Goal: Communication & Community: Answer question/provide support

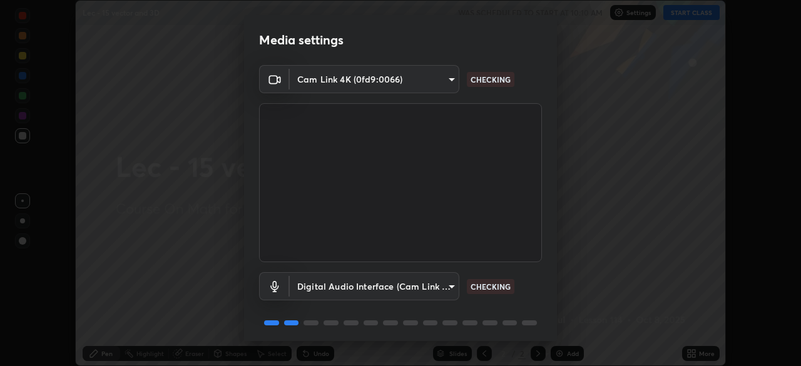
scroll to position [44, 0]
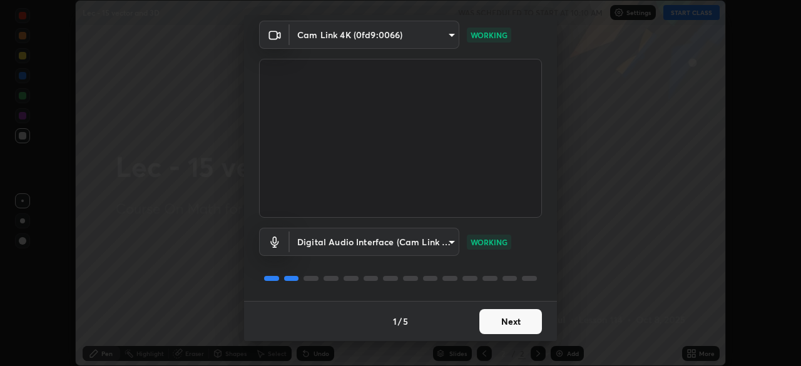
click at [513, 317] on button "Next" at bounding box center [510, 321] width 63 height 25
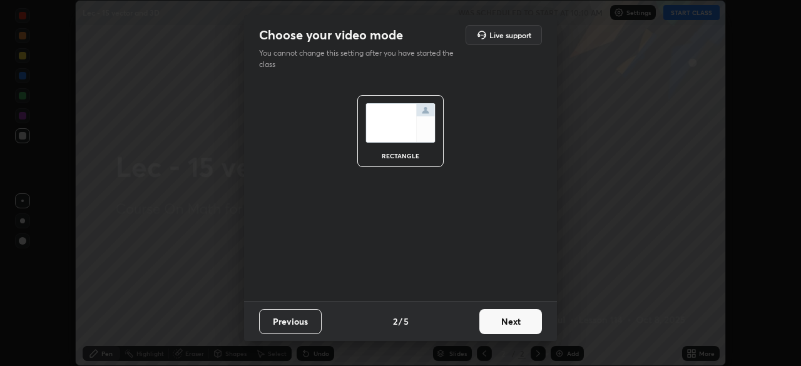
scroll to position [0, 0]
click at [515, 320] on button "Next" at bounding box center [510, 321] width 63 height 25
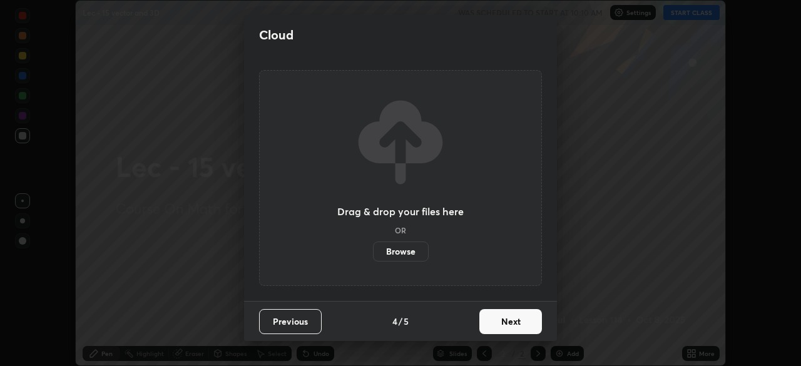
click at [517, 318] on button "Next" at bounding box center [510, 321] width 63 height 25
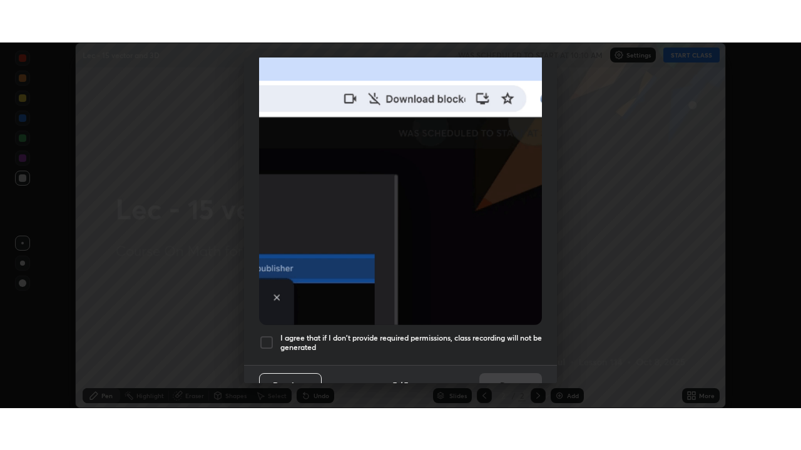
scroll to position [300, 0]
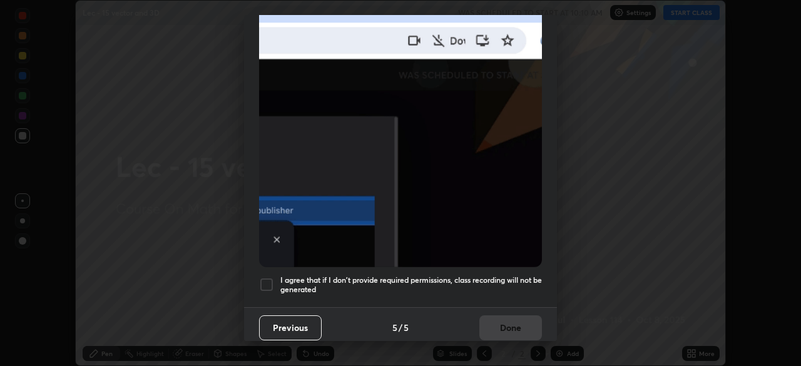
click at [498, 275] on h5 "I agree that if I don't provide required permissions, class recording will not …" at bounding box center [410, 284] width 261 height 19
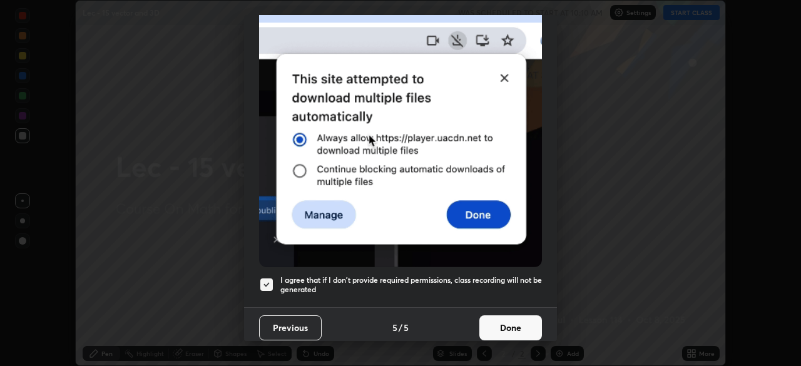
click at [503, 326] on button "Done" at bounding box center [510, 327] width 63 height 25
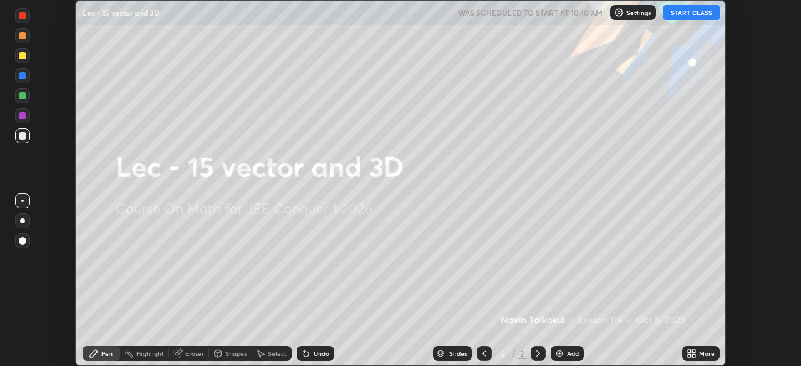
click at [685, 13] on button "START CLASS" at bounding box center [691, 12] width 56 height 15
click at [693, 355] on icon at bounding box center [693, 355] width 3 height 3
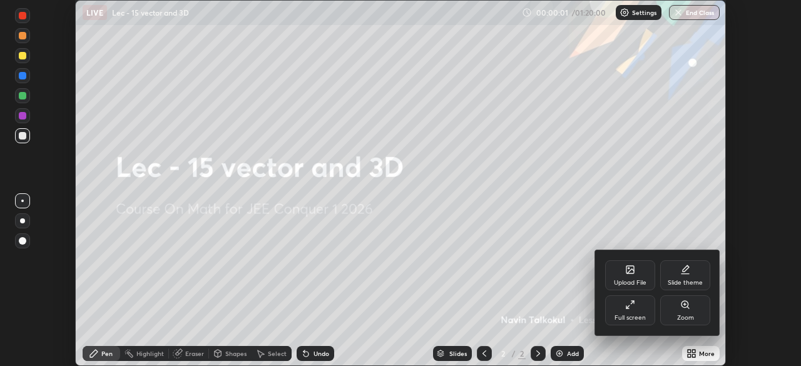
click at [635, 316] on div "Full screen" at bounding box center [629, 318] width 31 height 6
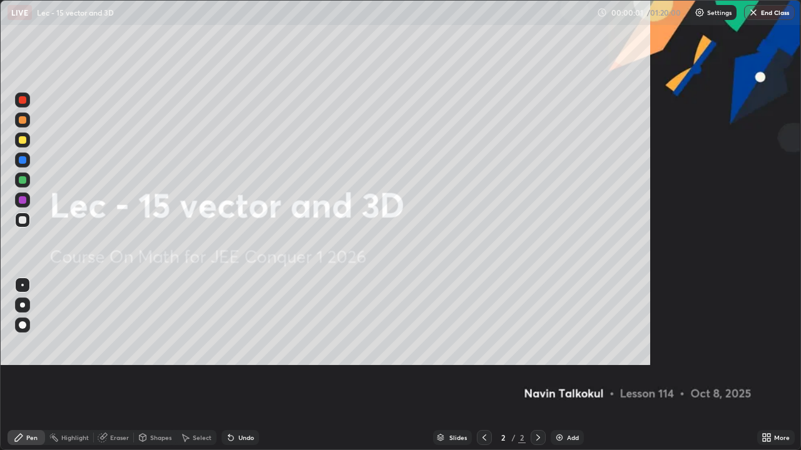
scroll to position [450, 801]
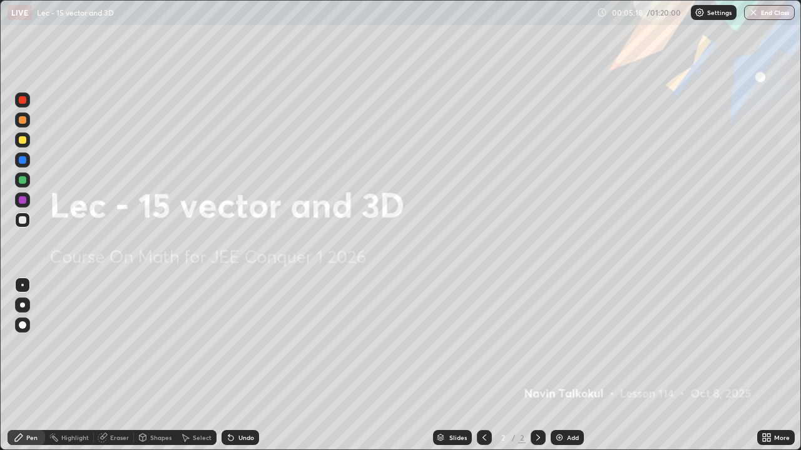
click at [560, 365] on img at bounding box center [559, 438] width 10 height 10
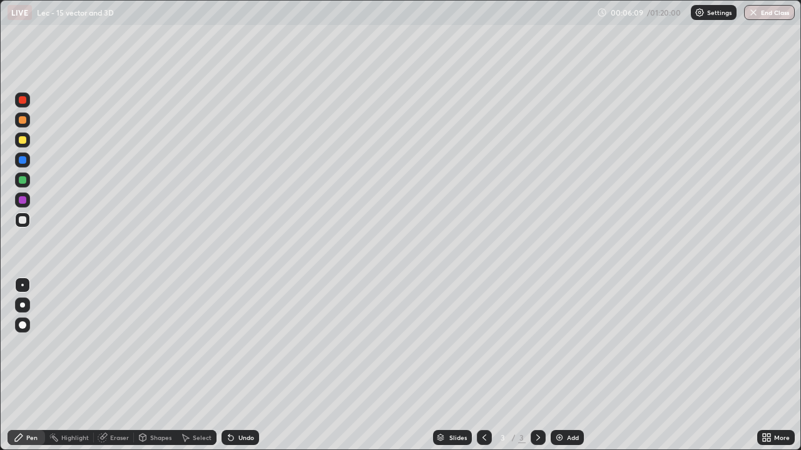
click at [242, 365] on div "Undo" at bounding box center [246, 438] width 16 height 6
click at [240, 365] on div "Undo" at bounding box center [246, 438] width 16 height 6
click at [239, 365] on div "Undo" at bounding box center [246, 438] width 16 height 6
click at [238, 365] on div "Undo" at bounding box center [246, 438] width 16 height 6
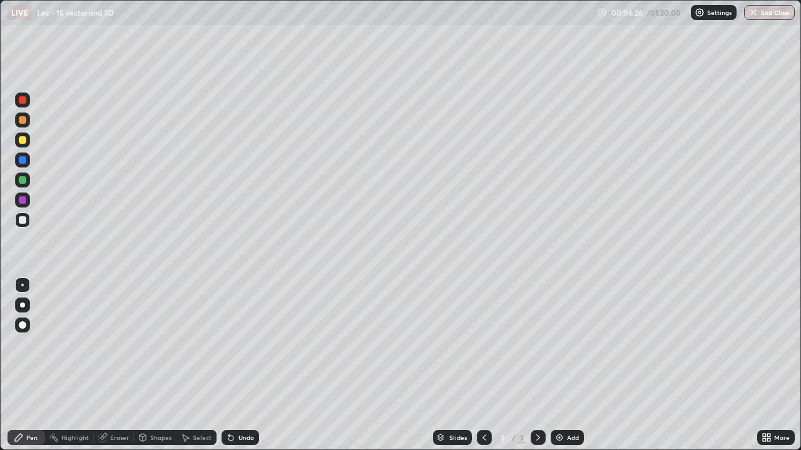
click at [234, 365] on icon at bounding box center [231, 438] width 10 height 10
click at [243, 365] on div "Undo" at bounding box center [240, 437] width 38 height 15
click at [242, 365] on div "Undo" at bounding box center [246, 438] width 16 height 6
click at [564, 365] on div "Add" at bounding box center [566, 437] width 33 height 15
click at [565, 365] on div "Add" at bounding box center [566, 437] width 33 height 15
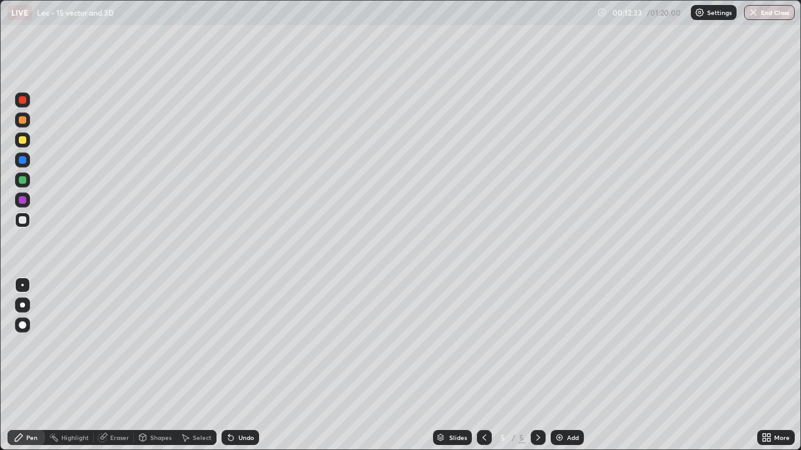
click at [481, 365] on icon at bounding box center [484, 438] width 10 height 10
click at [483, 365] on icon at bounding box center [484, 438] width 10 height 10
click at [530, 365] on div at bounding box center [537, 437] width 15 height 15
click at [535, 365] on icon at bounding box center [538, 438] width 10 height 10
click at [487, 365] on div at bounding box center [484, 437] width 15 height 15
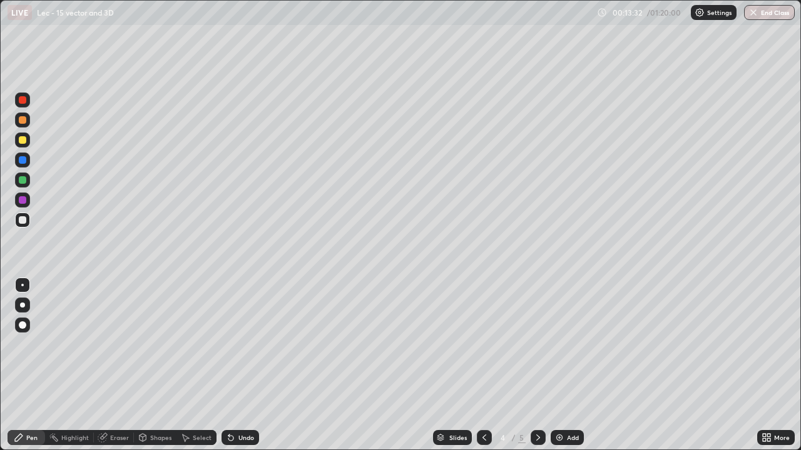
click at [532, 365] on div at bounding box center [537, 437] width 15 height 15
click at [483, 365] on icon at bounding box center [484, 438] width 10 height 10
click at [229, 365] on icon at bounding box center [230, 438] width 5 height 5
click at [535, 365] on icon at bounding box center [538, 438] width 10 height 10
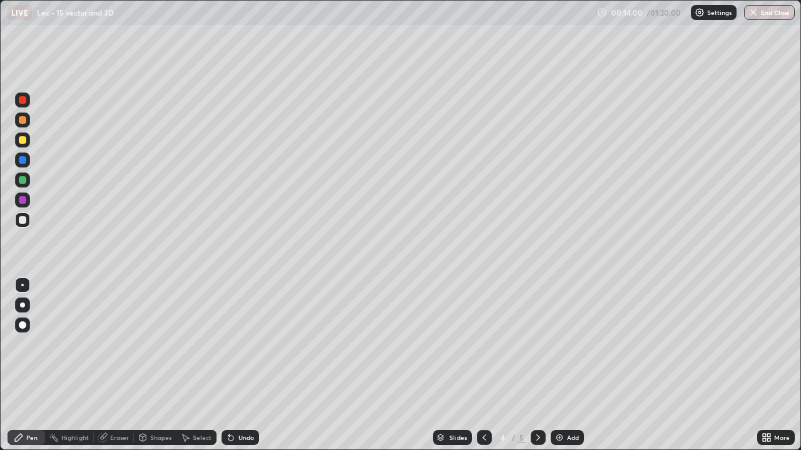
click at [536, 365] on icon at bounding box center [538, 438] width 10 height 10
click at [483, 365] on icon at bounding box center [484, 438] width 10 height 10
click at [531, 365] on div at bounding box center [537, 437] width 15 height 15
click at [113, 365] on div "Eraser" at bounding box center [119, 438] width 19 height 6
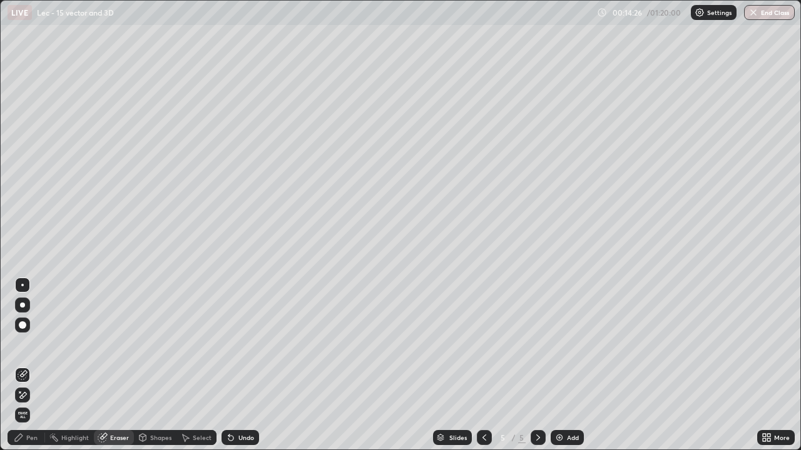
click at [32, 365] on div "Pen" at bounding box center [31, 438] width 11 height 6
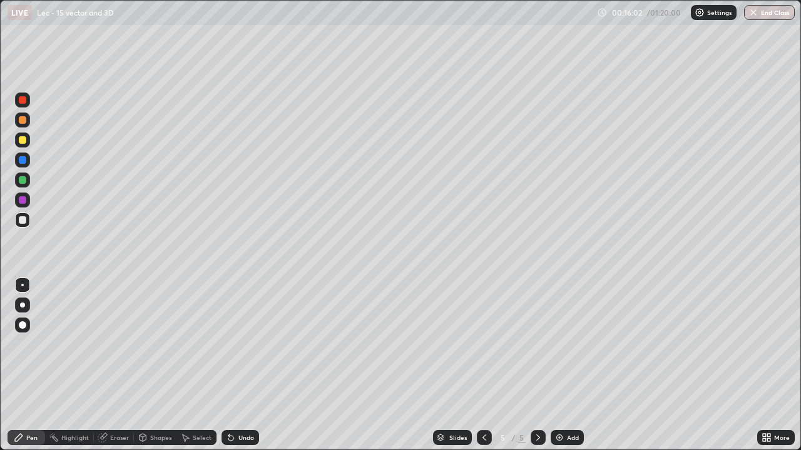
click at [122, 365] on div "Eraser" at bounding box center [119, 438] width 19 height 6
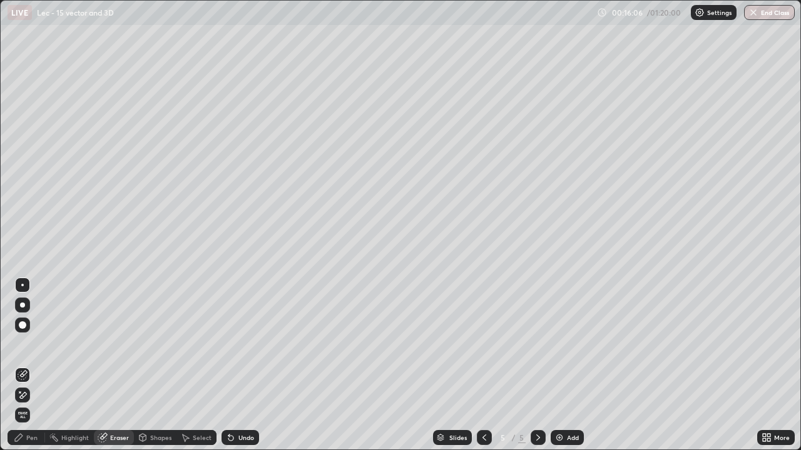
click at [32, 365] on div "Pen" at bounding box center [31, 438] width 11 height 6
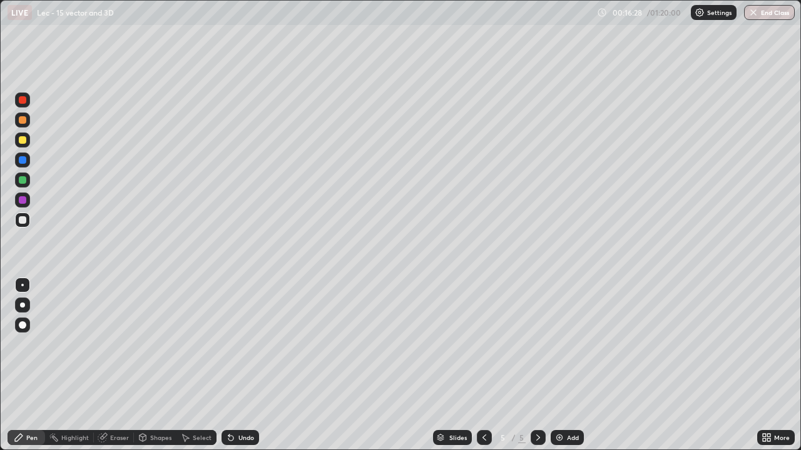
click at [236, 365] on div "Undo" at bounding box center [240, 437] width 38 height 15
click at [482, 365] on icon at bounding box center [484, 438] width 10 height 10
click at [482, 365] on div at bounding box center [484, 437] width 15 height 15
click at [530, 365] on div at bounding box center [537, 437] width 15 height 15
click at [123, 365] on div "Eraser" at bounding box center [119, 438] width 19 height 6
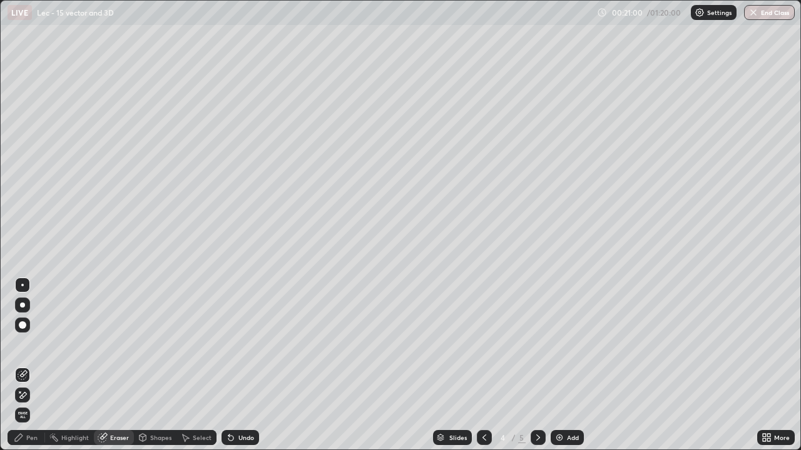
click at [41, 365] on div "Pen" at bounding box center [27, 437] width 38 height 15
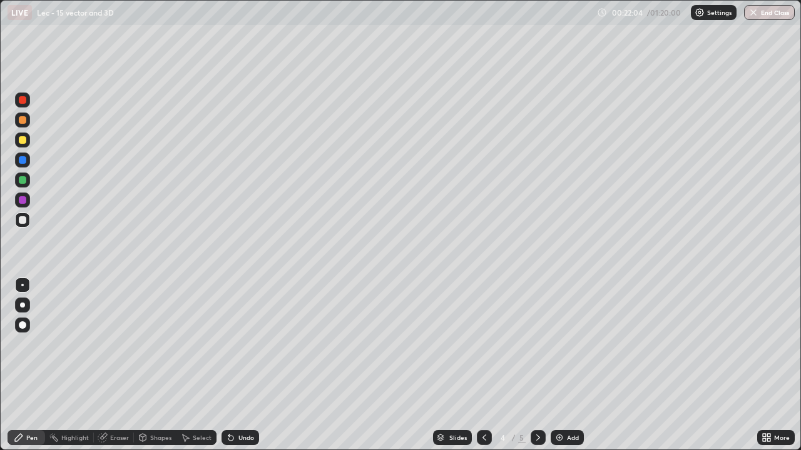
click at [538, 365] on icon at bounding box center [538, 438] width 10 height 10
click at [569, 365] on div "Add" at bounding box center [566, 437] width 33 height 15
click at [23, 181] on div at bounding box center [23, 180] width 8 height 8
click at [24, 220] on div at bounding box center [23, 220] width 8 height 8
click at [23, 98] on div at bounding box center [23, 100] width 8 height 8
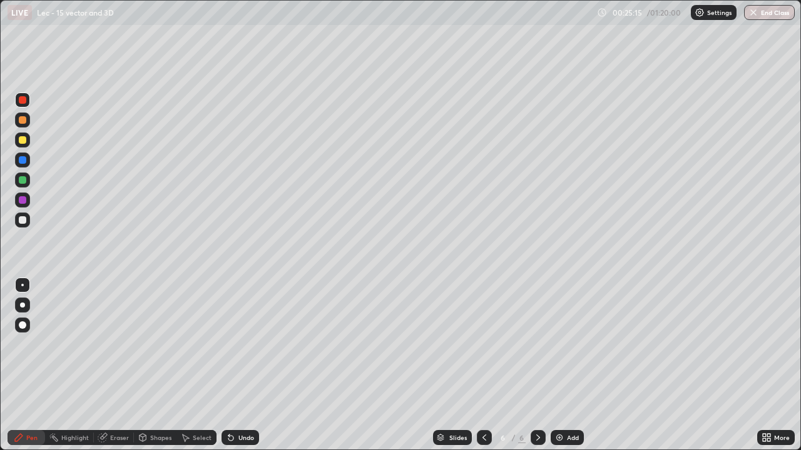
click at [21, 143] on div at bounding box center [23, 140] width 8 height 8
click at [19, 225] on div at bounding box center [22, 220] width 15 height 15
click at [21, 179] on div at bounding box center [23, 180] width 8 height 8
click at [24, 101] on div at bounding box center [23, 100] width 8 height 8
click at [21, 139] on div at bounding box center [23, 140] width 8 height 8
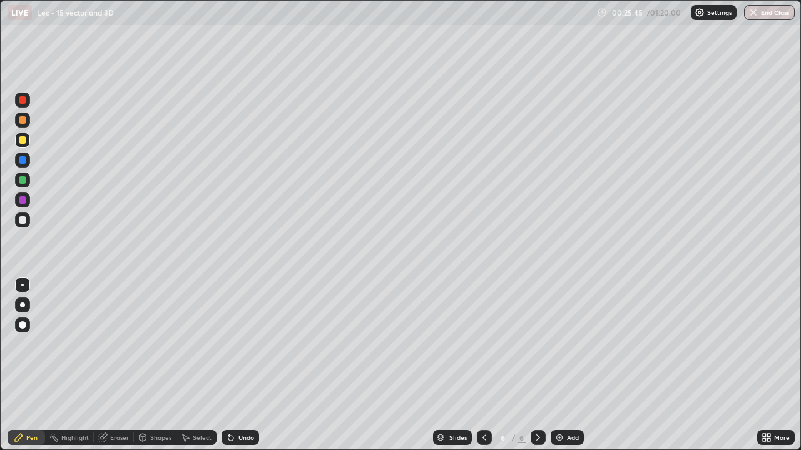
click at [29, 223] on div at bounding box center [22, 220] width 15 height 15
click at [483, 365] on icon at bounding box center [484, 438] width 10 height 10
click at [540, 365] on icon at bounding box center [538, 438] width 10 height 10
click at [537, 365] on icon at bounding box center [538, 438] width 10 height 10
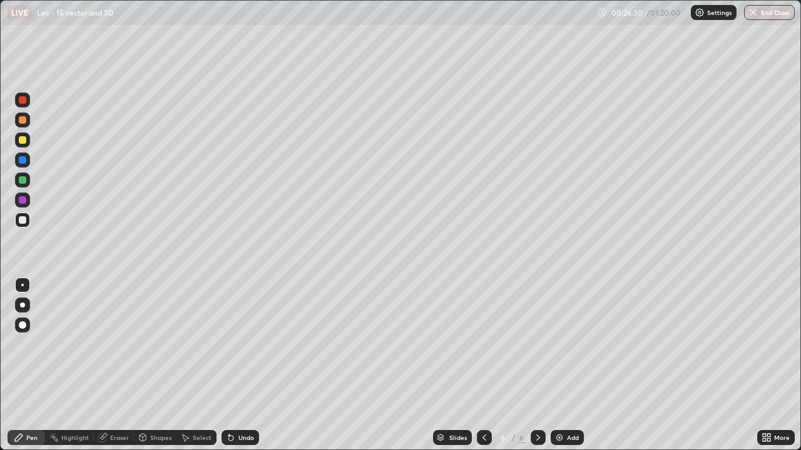
click at [537, 365] on icon at bounding box center [538, 438] width 10 height 10
click at [567, 365] on div "Add" at bounding box center [566, 437] width 33 height 15
click at [21, 94] on div at bounding box center [22, 100] width 15 height 15
click at [23, 221] on div at bounding box center [23, 220] width 8 height 8
click at [228, 365] on icon at bounding box center [228, 435] width 1 height 1
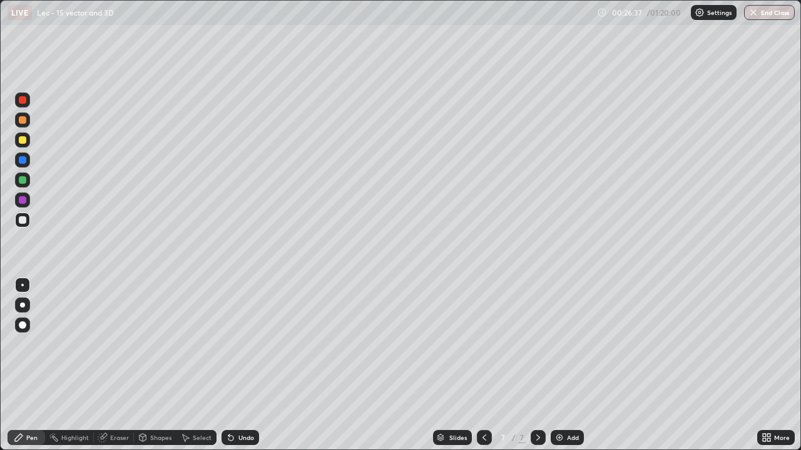
click at [233, 365] on div "Undo" at bounding box center [237, 437] width 43 height 25
click at [22, 200] on div at bounding box center [23, 200] width 8 height 8
click at [239, 365] on div "Undo" at bounding box center [246, 438] width 16 height 6
click at [245, 365] on div "Undo" at bounding box center [246, 438] width 16 height 6
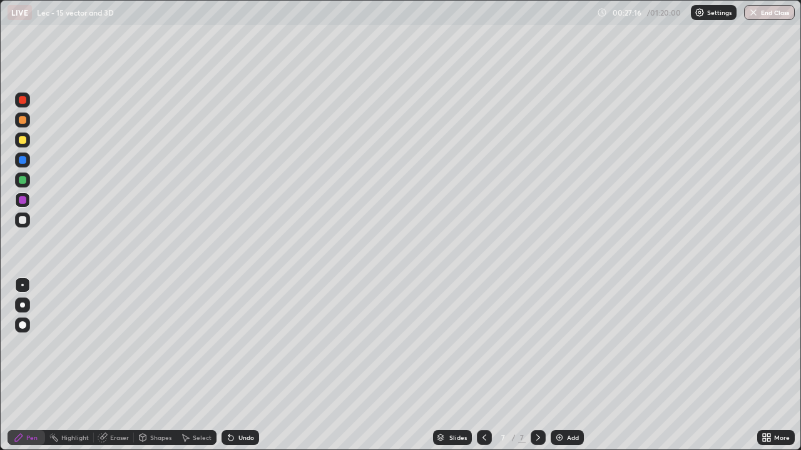
click at [244, 365] on div "Undo" at bounding box center [246, 438] width 16 height 6
click at [245, 365] on div "Undo" at bounding box center [246, 438] width 16 height 6
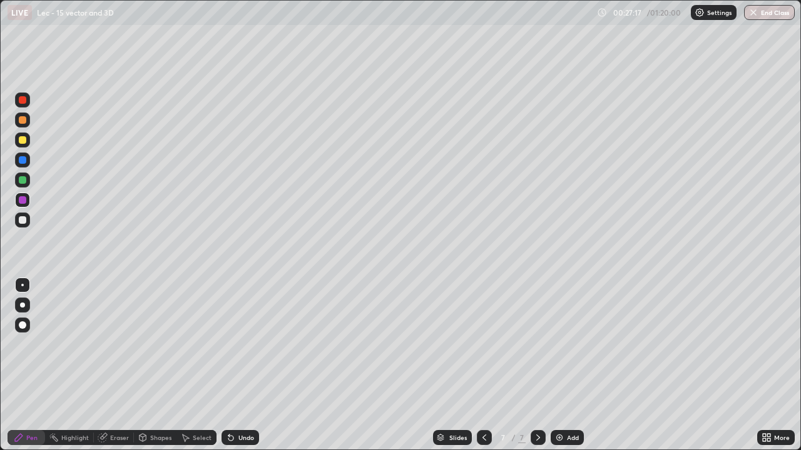
click at [244, 365] on div "Undo" at bounding box center [246, 438] width 16 height 6
click at [243, 365] on div "Undo" at bounding box center [246, 438] width 16 height 6
click at [244, 365] on div "Undo" at bounding box center [246, 438] width 16 height 6
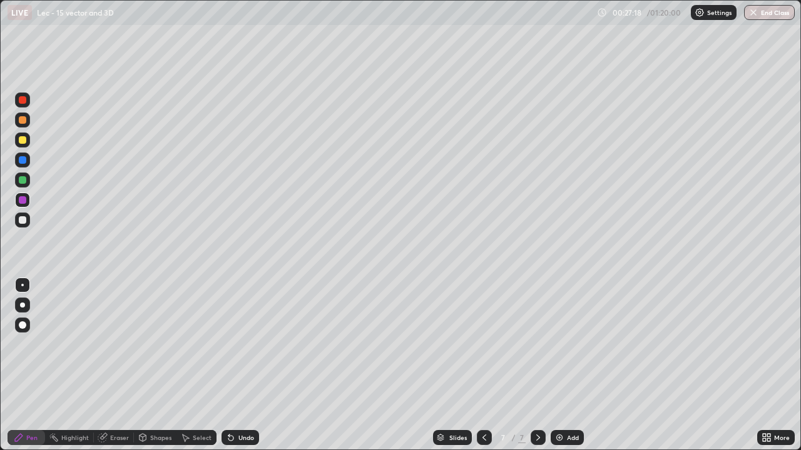
click at [246, 365] on div "Undo" at bounding box center [240, 437] width 38 height 15
click at [244, 365] on div "Undo" at bounding box center [240, 437] width 38 height 15
click at [24, 218] on div at bounding box center [23, 220] width 8 height 8
click at [22, 220] on div at bounding box center [23, 220] width 8 height 8
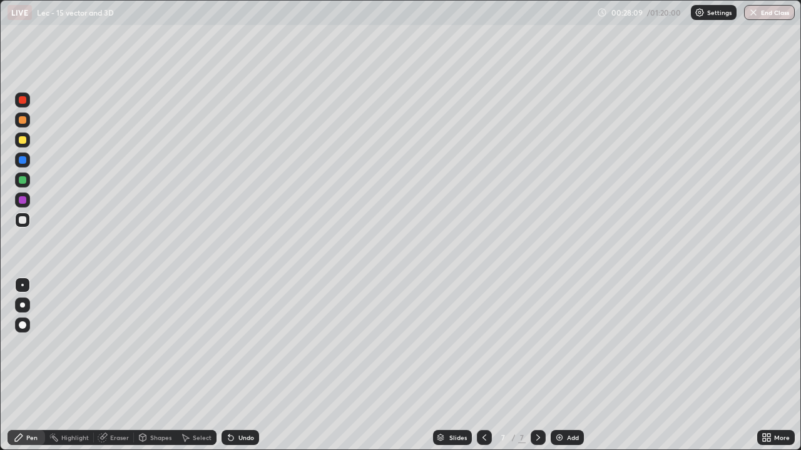
click at [241, 365] on div "Undo" at bounding box center [246, 438] width 16 height 6
click at [29, 218] on div at bounding box center [22, 220] width 15 height 15
click at [567, 365] on div "Add" at bounding box center [573, 438] width 12 height 6
click at [117, 365] on div "Eraser" at bounding box center [114, 437] width 40 height 15
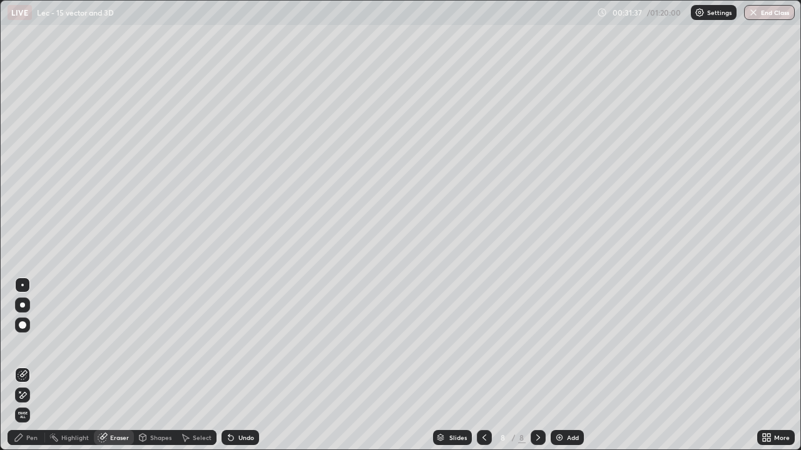
click at [34, 365] on div "Pen" at bounding box center [27, 437] width 38 height 15
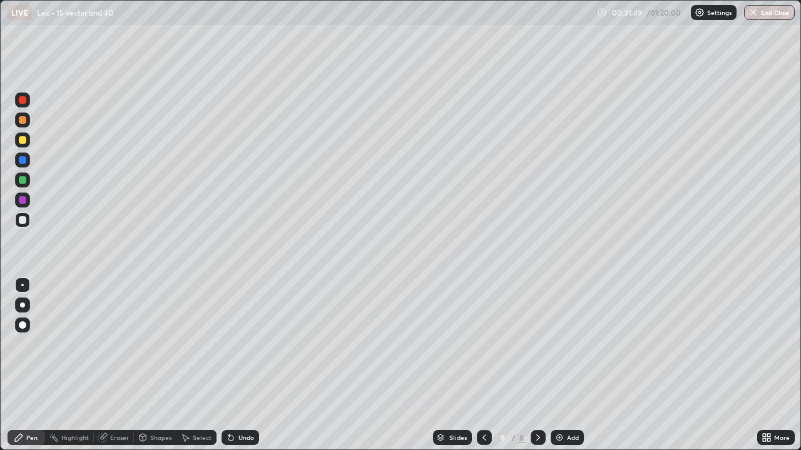
click at [228, 365] on icon at bounding box center [228, 435] width 1 height 1
click at [233, 365] on icon at bounding box center [231, 438] width 10 height 10
click at [116, 365] on div "Eraser" at bounding box center [114, 437] width 40 height 25
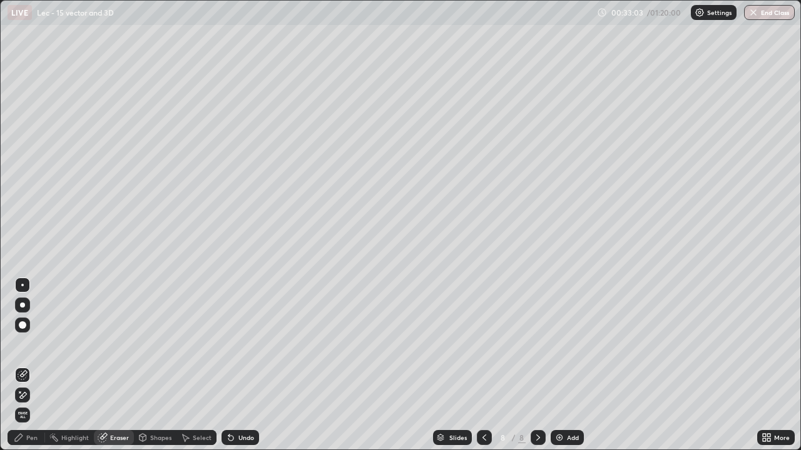
click at [27, 365] on div "Pen" at bounding box center [31, 438] width 11 height 6
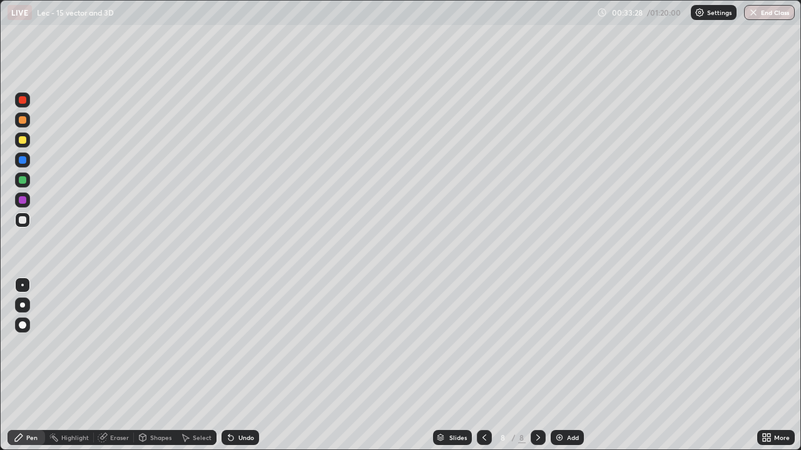
click at [234, 365] on icon at bounding box center [231, 438] width 10 height 10
click at [236, 365] on div "Undo" at bounding box center [240, 437] width 38 height 15
click at [194, 365] on div "Select" at bounding box center [202, 438] width 19 height 6
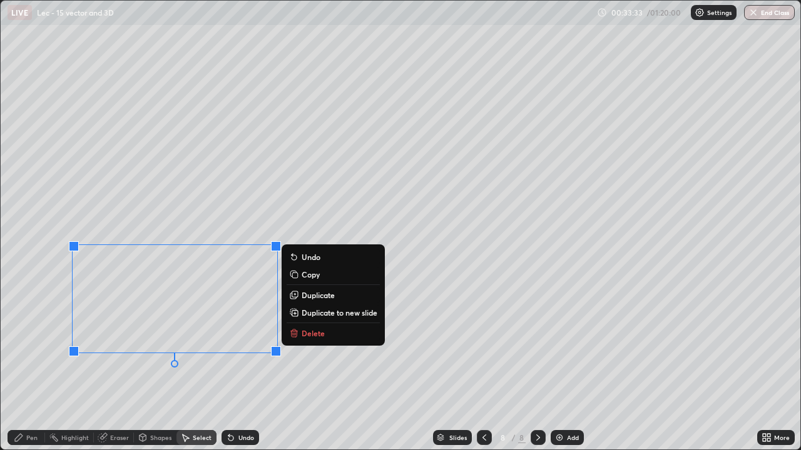
click at [292, 335] on icon at bounding box center [292, 334] width 0 height 3
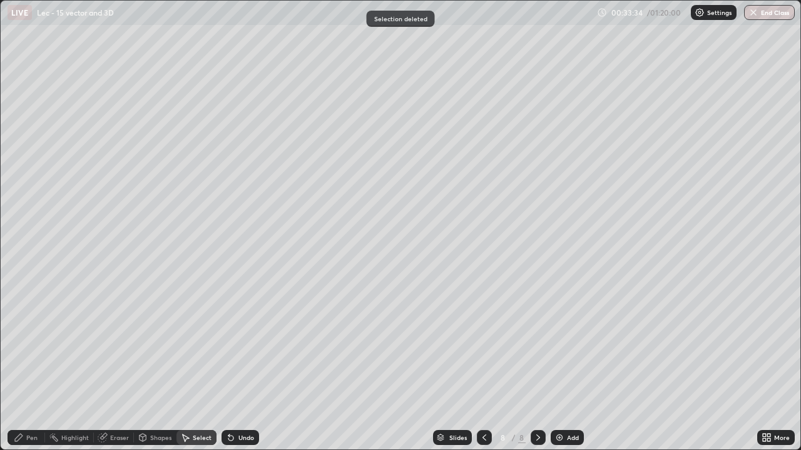
click at [35, 365] on div "Pen" at bounding box center [27, 437] width 38 height 15
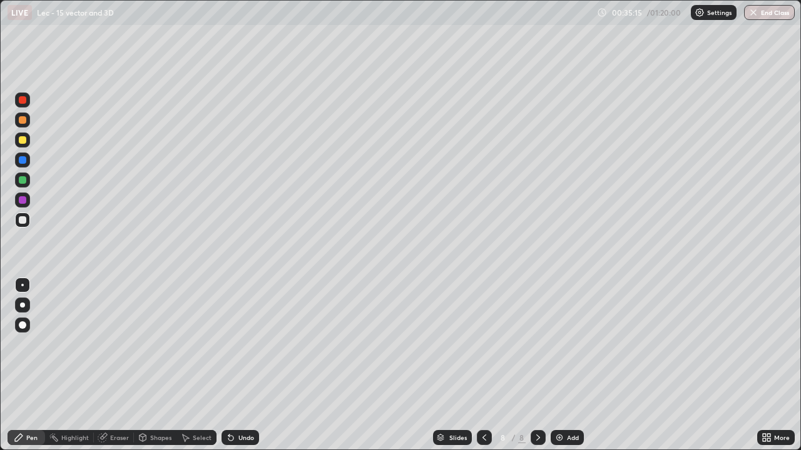
click at [483, 365] on icon at bounding box center [484, 438] width 10 height 10
click at [535, 365] on div at bounding box center [537, 437] width 15 height 15
click at [538, 365] on icon at bounding box center [538, 438] width 10 height 10
click at [562, 365] on div "Add" at bounding box center [566, 437] width 33 height 15
click at [116, 365] on div "Eraser" at bounding box center [119, 438] width 19 height 6
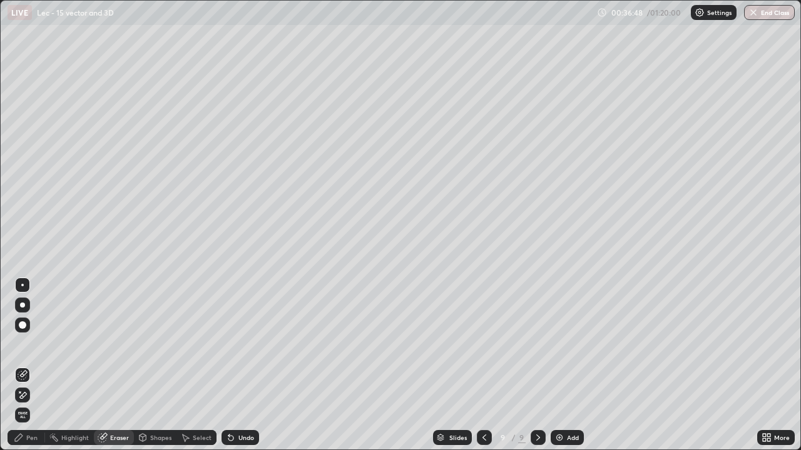
click at [34, 365] on div "Pen" at bounding box center [31, 438] width 11 height 6
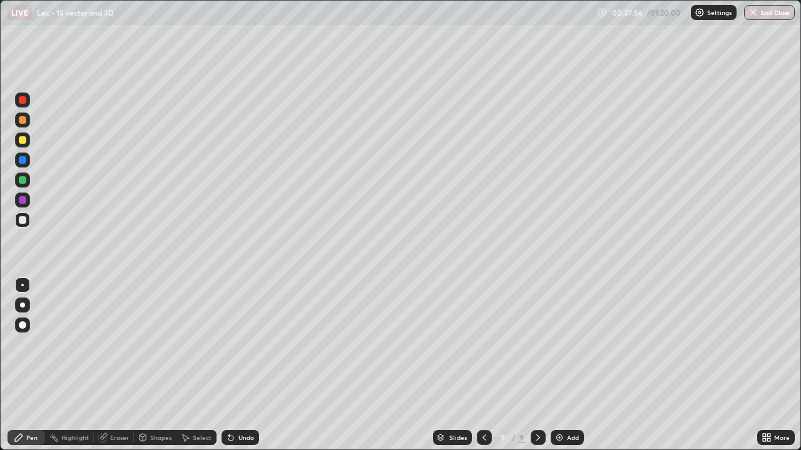
click at [483, 365] on icon at bounding box center [484, 438] width 10 height 10
click at [482, 365] on icon at bounding box center [484, 438] width 4 height 6
click at [538, 365] on icon at bounding box center [538, 438] width 10 height 10
click at [533, 365] on div at bounding box center [537, 437] width 15 height 15
click at [558, 365] on img at bounding box center [559, 438] width 10 height 10
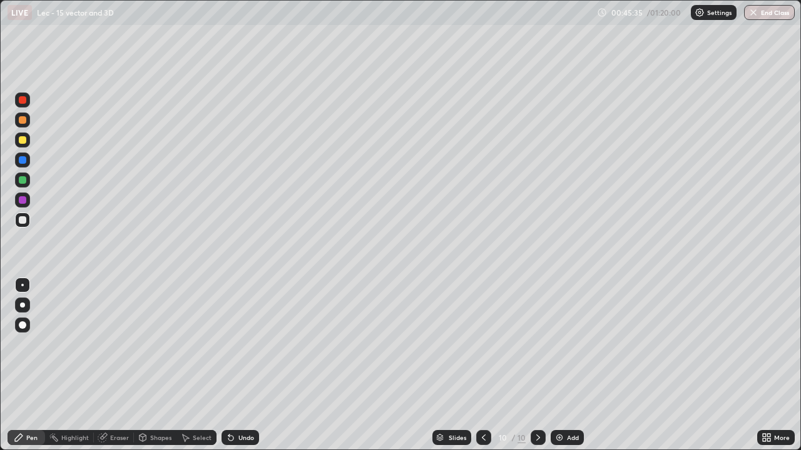
click at [243, 365] on div "Undo" at bounding box center [246, 438] width 16 height 6
click at [248, 365] on div "Undo" at bounding box center [246, 438] width 16 height 6
click at [240, 365] on div "Undo" at bounding box center [246, 438] width 16 height 6
click at [198, 365] on div "Select" at bounding box center [202, 438] width 19 height 6
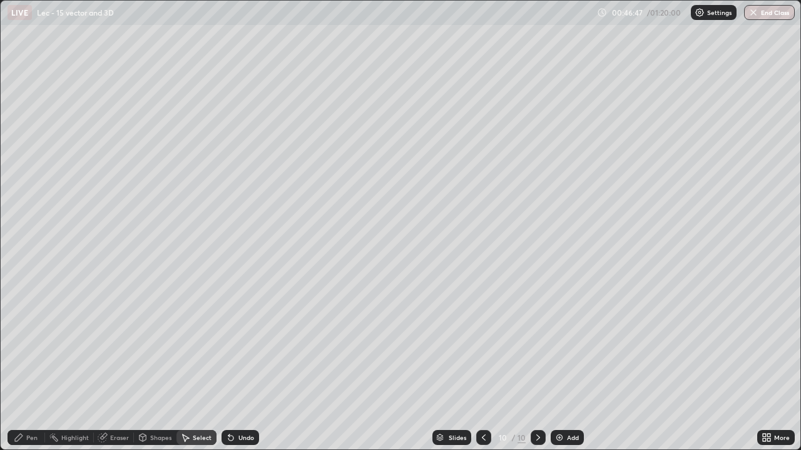
click at [242, 365] on div "Undo" at bounding box center [246, 438] width 16 height 6
click at [38, 365] on div "Pen" at bounding box center [27, 437] width 38 height 15
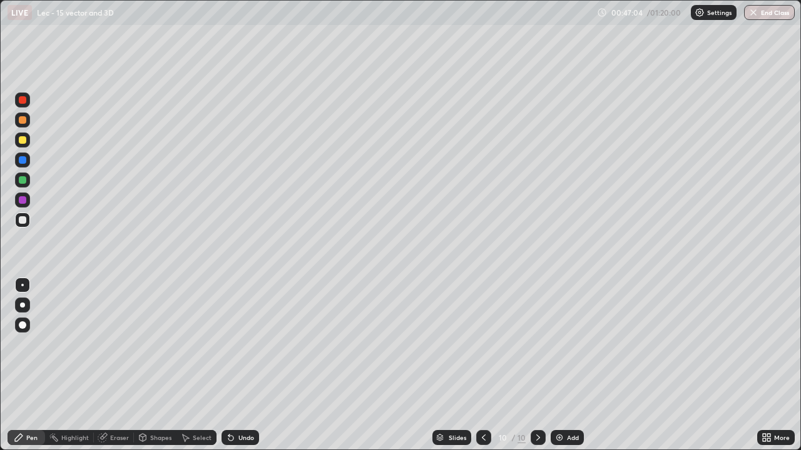
click at [247, 365] on div "Undo" at bounding box center [246, 438] width 16 height 6
click at [244, 365] on div "Undo" at bounding box center [246, 438] width 16 height 6
click at [243, 365] on div "Undo" at bounding box center [246, 438] width 16 height 6
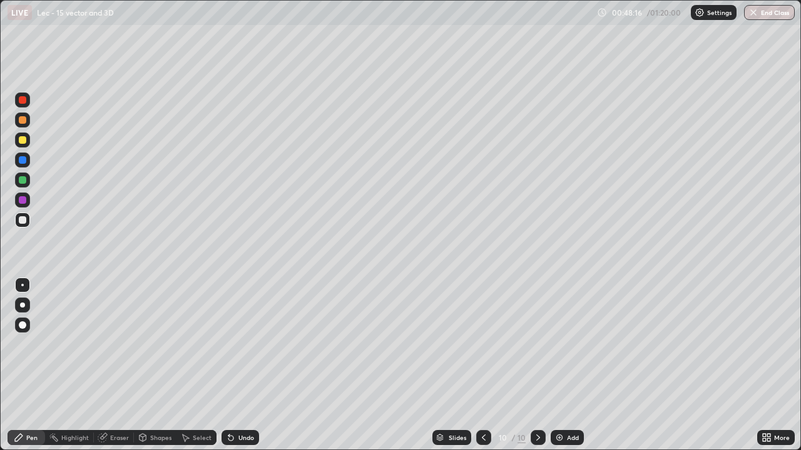
click at [243, 365] on div "Undo" at bounding box center [246, 438] width 16 height 6
click at [567, 365] on div "Add" at bounding box center [573, 438] width 12 height 6
click at [234, 365] on div "Undo" at bounding box center [240, 437] width 38 height 15
click at [233, 365] on icon at bounding box center [231, 438] width 10 height 10
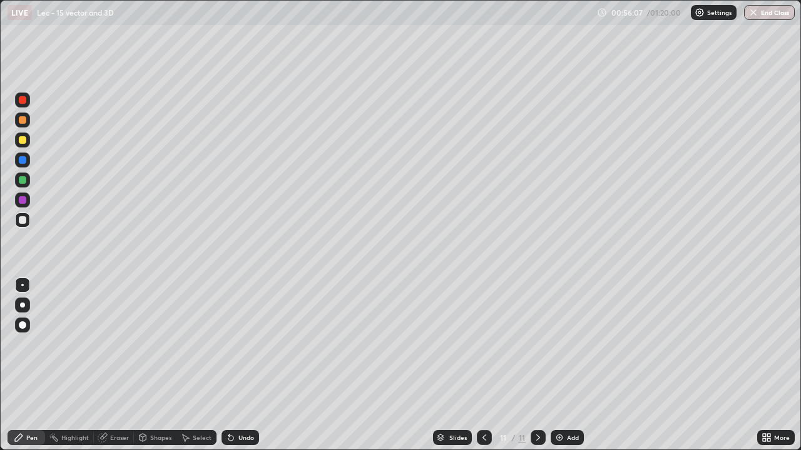
click at [559, 365] on img at bounding box center [559, 438] width 10 height 10
click at [240, 365] on div "Undo" at bounding box center [240, 437] width 38 height 15
click at [236, 365] on div "Undo" at bounding box center [240, 437] width 38 height 15
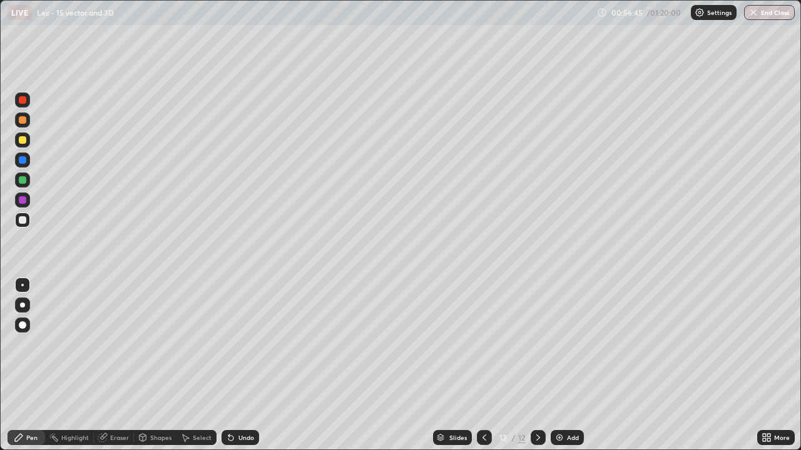
click at [236, 365] on div "Undo" at bounding box center [240, 437] width 38 height 15
click at [565, 365] on div "Add" at bounding box center [566, 437] width 33 height 15
click at [460, 365] on div "Slides" at bounding box center [458, 438] width 18 height 6
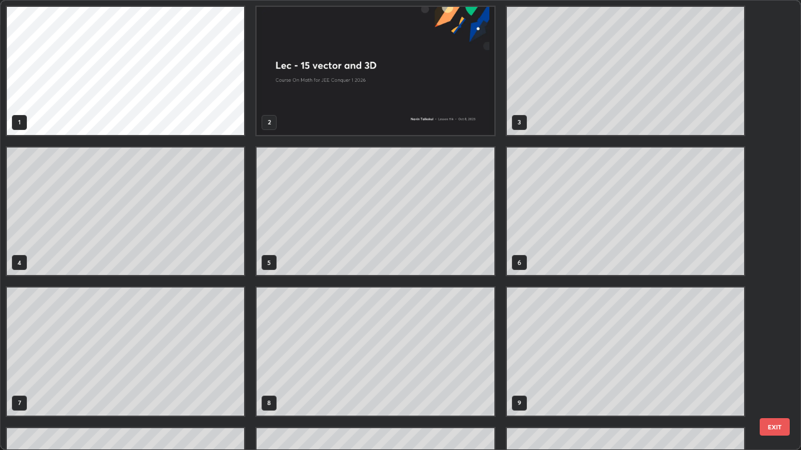
scroll to position [253, 0]
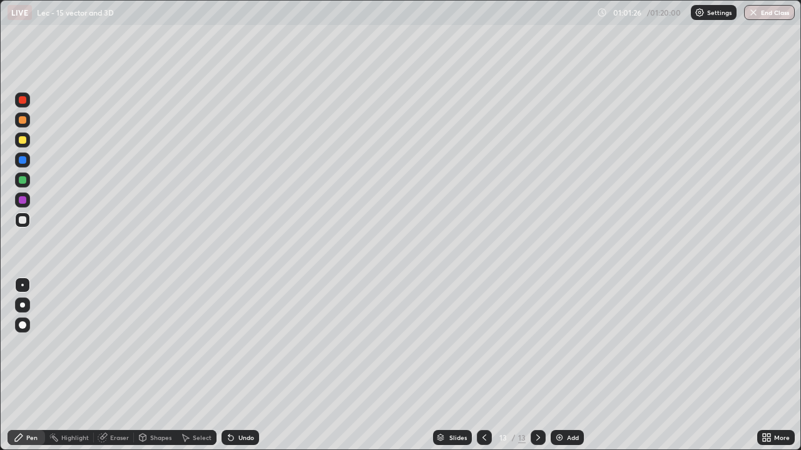
click at [241, 365] on div "Undo" at bounding box center [246, 438] width 16 height 6
click at [240, 365] on div "Undo" at bounding box center [240, 437] width 38 height 15
click at [118, 365] on div "Eraser" at bounding box center [119, 438] width 19 height 6
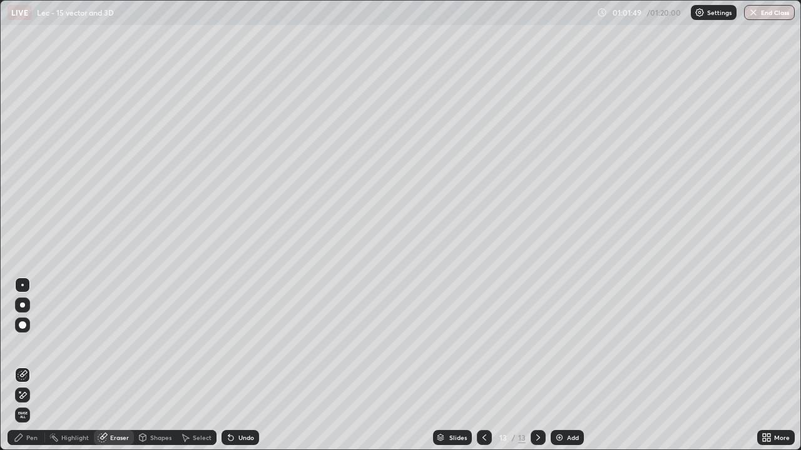
click at [34, 365] on div "Pen" at bounding box center [31, 438] width 11 height 6
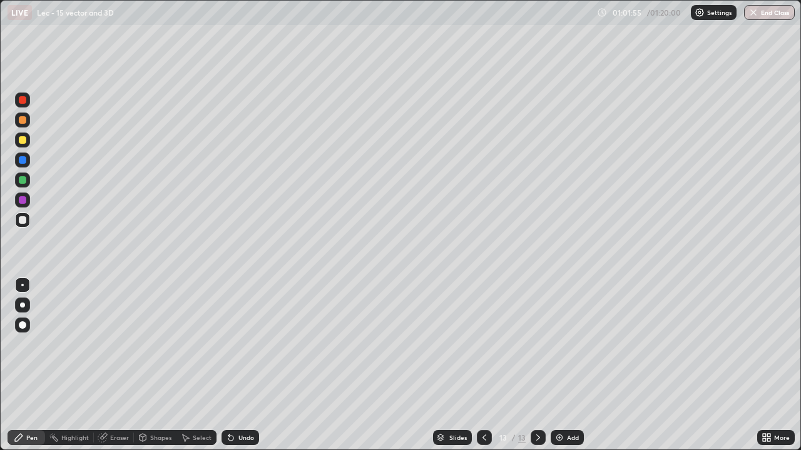
click at [241, 365] on div "Undo" at bounding box center [246, 438] width 16 height 6
click at [248, 365] on div "Undo" at bounding box center [240, 437] width 38 height 15
click at [247, 365] on div "Undo" at bounding box center [240, 437] width 38 height 15
click at [255, 365] on div "Undo" at bounding box center [240, 437] width 38 height 15
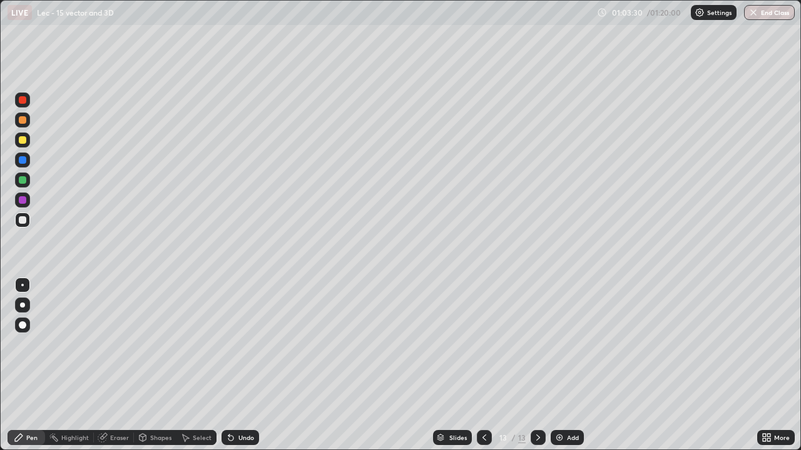
click at [203, 365] on div "Select" at bounding box center [202, 438] width 19 height 6
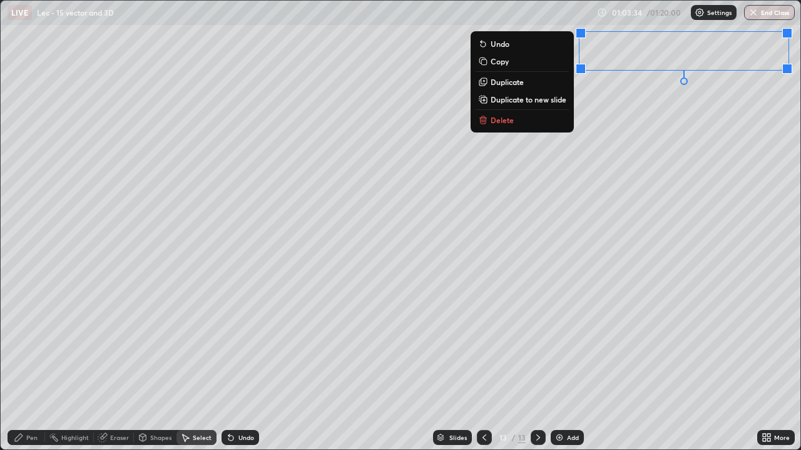
click at [545, 124] on button "Delete" at bounding box center [521, 120] width 93 height 15
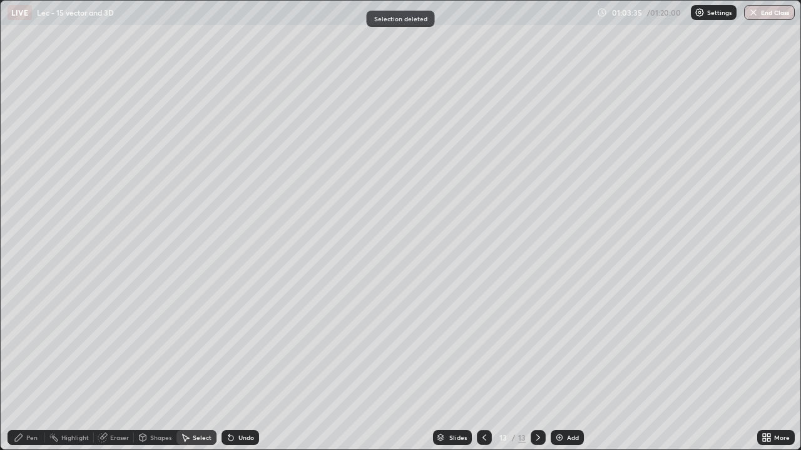
click at [35, 365] on div "Pen" at bounding box center [27, 437] width 38 height 15
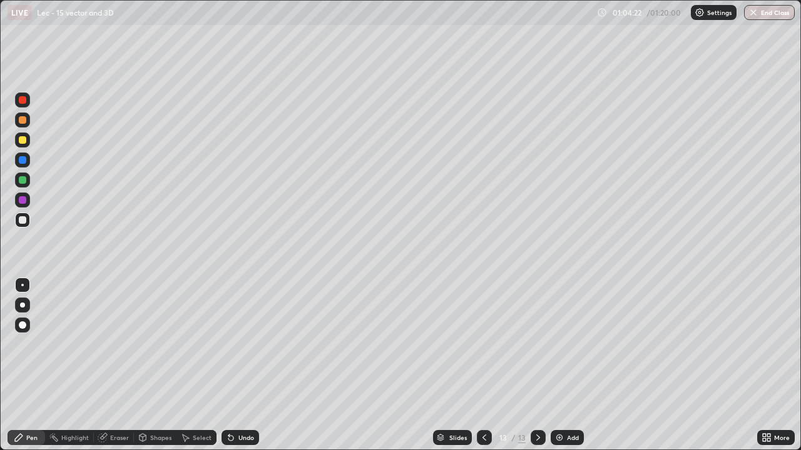
click at [111, 365] on div "Eraser" at bounding box center [119, 438] width 19 height 6
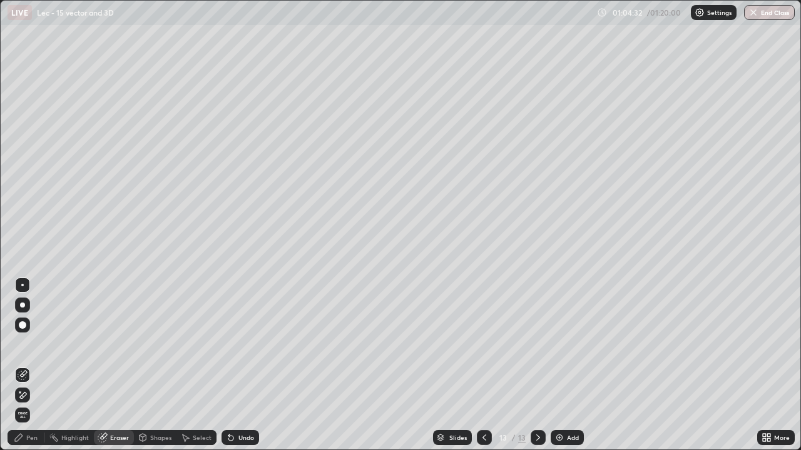
click at [29, 365] on div "Pen" at bounding box center [31, 438] width 11 height 6
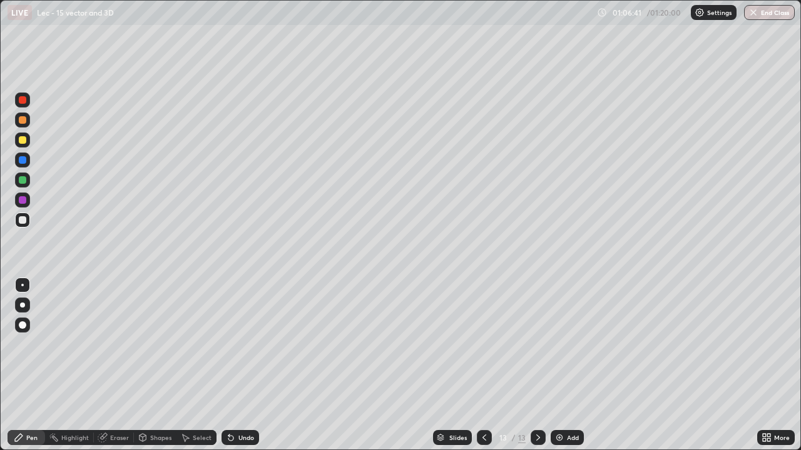
click at [118, 365] on div "Eraser" at bounding box center [119, 438] width 19 height 6
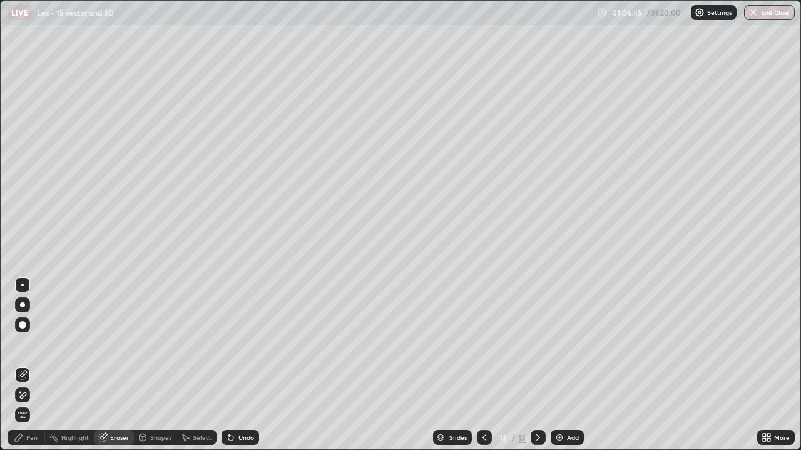
click at [31, 365] on div "Pen" at bounding box center [31, 438] width 11 height 6
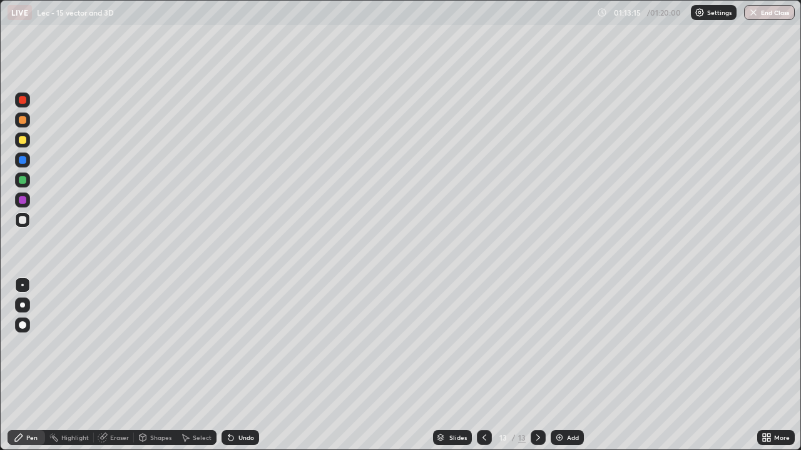
click at [762, 16] on button "End Class" at bounding box center [769, 12] width 51 height 15
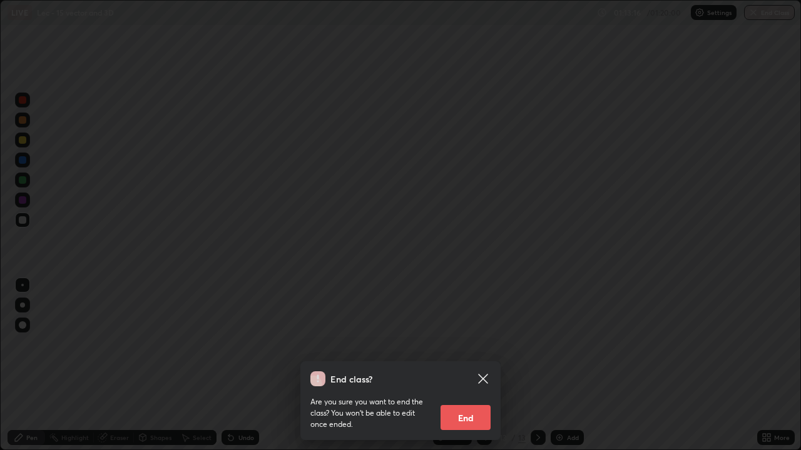
click at [488, 365] on button "End" at bounding box center [465, 417] width 50 height 25
